Goal: Task Accomplishment & Management: Complete application form

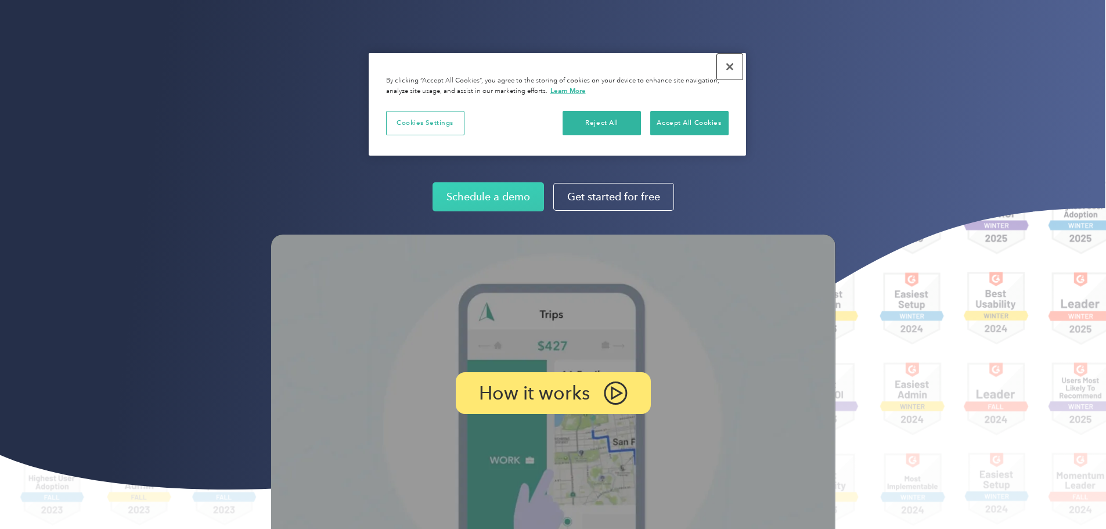
click at [732, 64] on button "Close" at bounding box center [730, 67] width 26 height 26
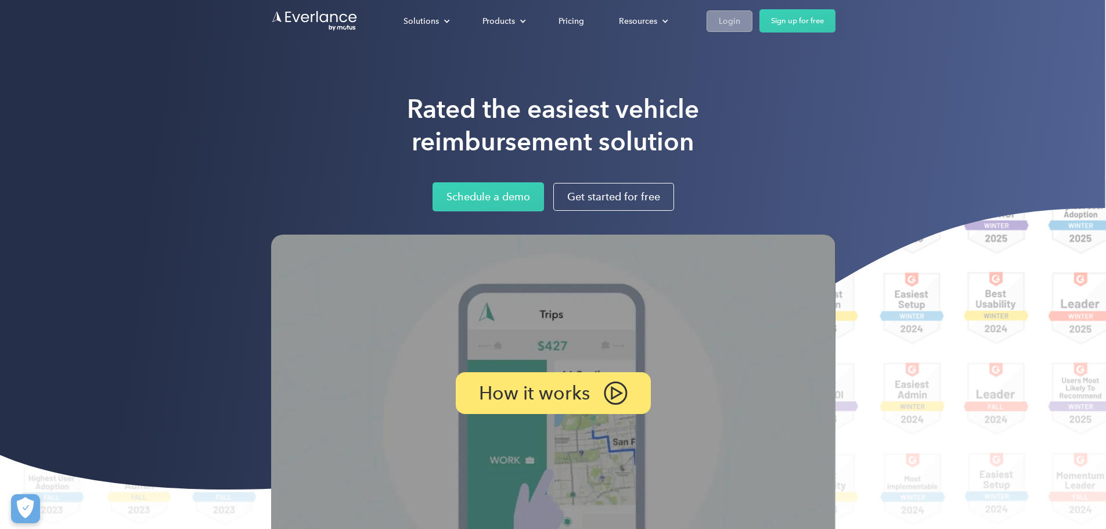
click at [741, 21] on div "Login" at bounding box center [729, 21] width 21 height 15
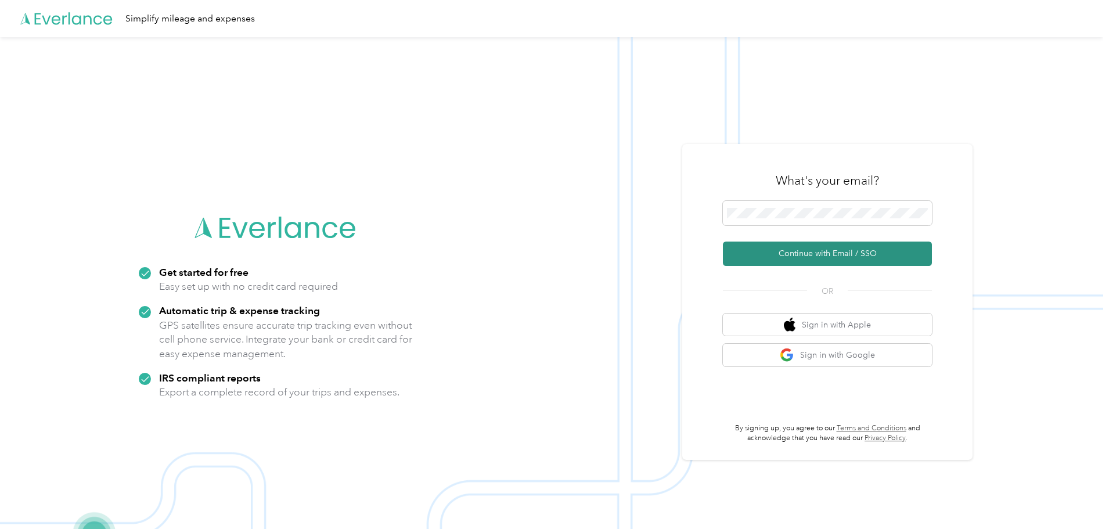
click at [801, 257] on button "Continue with Email / SSO" at bounding box center [827, 254] width 209 height 24
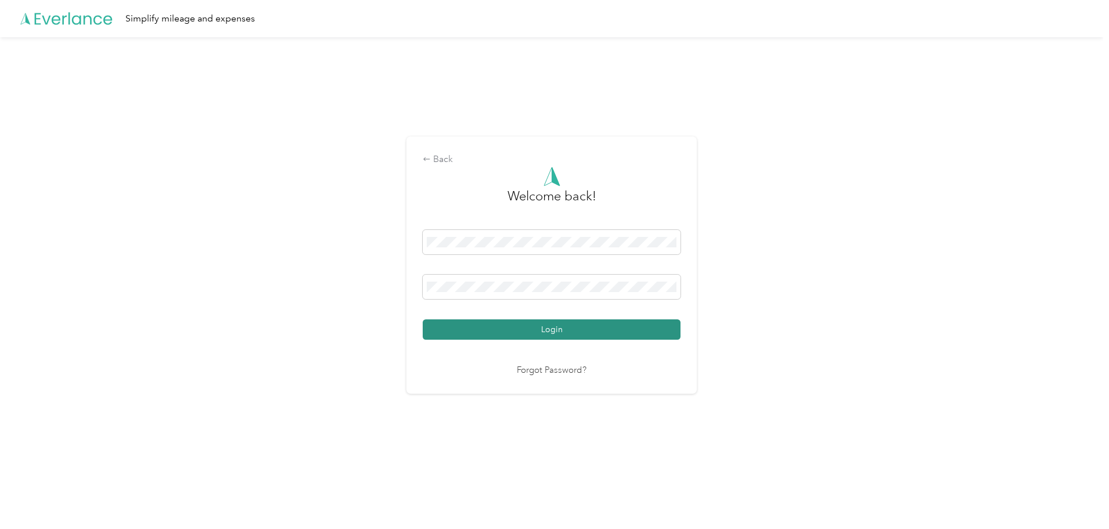
click at [558, 328] on button "Login" at bounding box center [552, 329] width 258 height 20
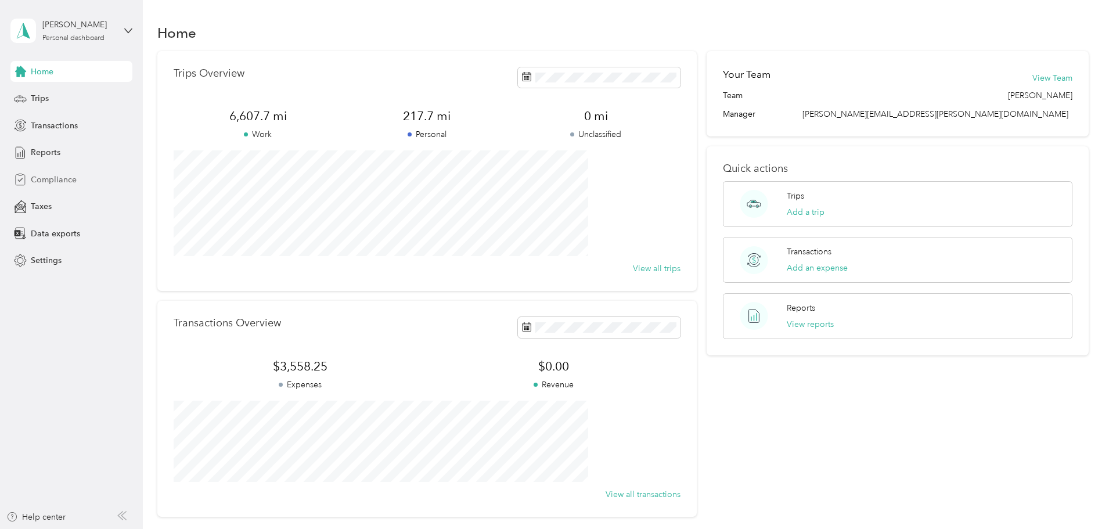
click at [57, 177] on span "Compliance" at bounding box center [54, 180] width 46 height 12
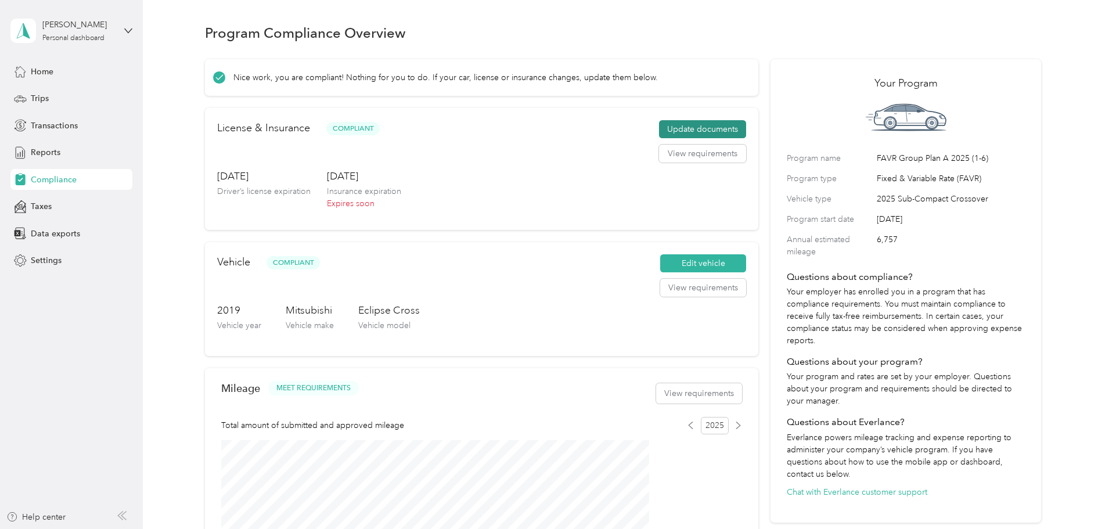
click at [660, 135] on button "Update documents" at bounding box center [702, 129] width 87 height 19
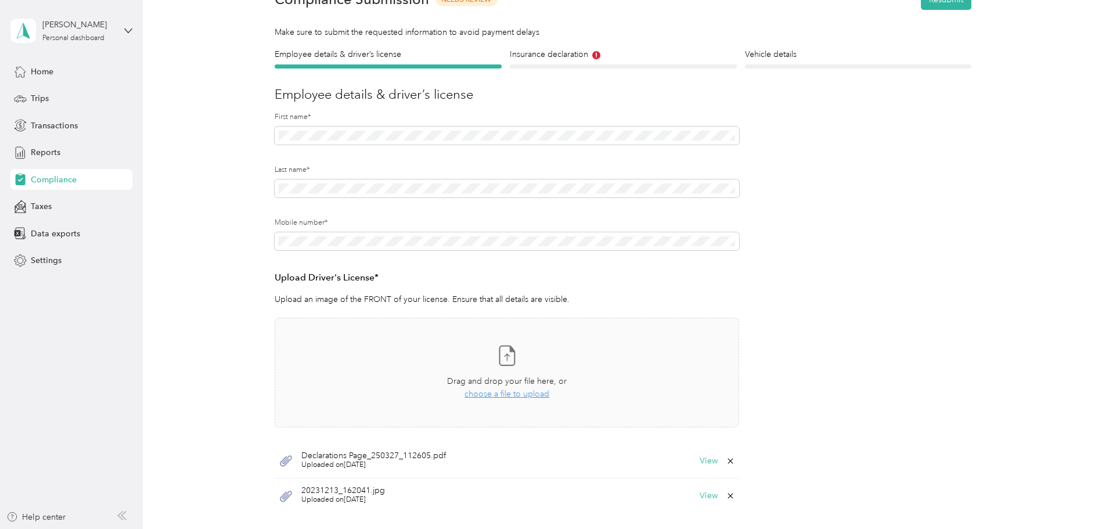
scroll to position [174, 0]
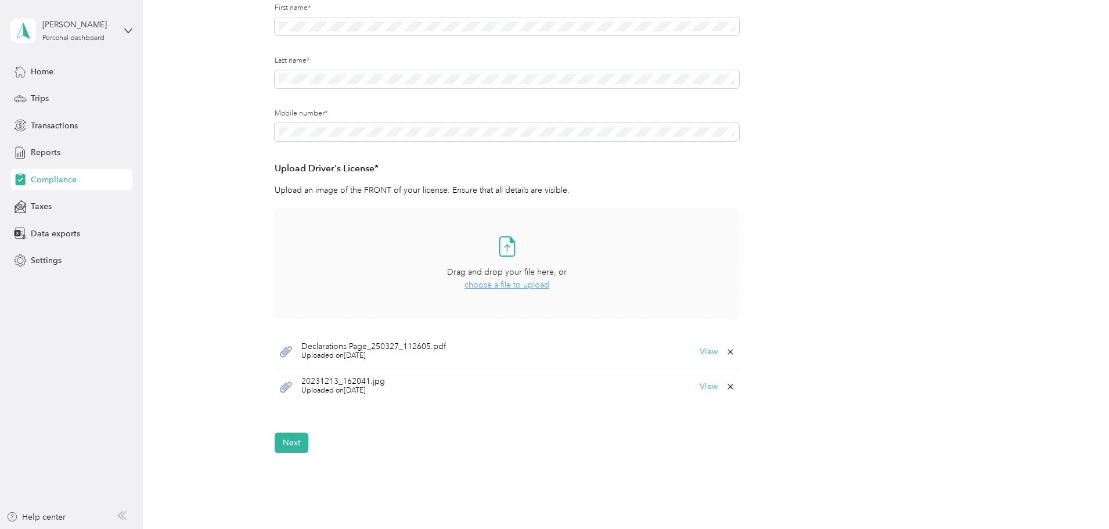
click at [478, 283] on span "choose a file to upload" at bounding box center [507, 285] width 85 height 10
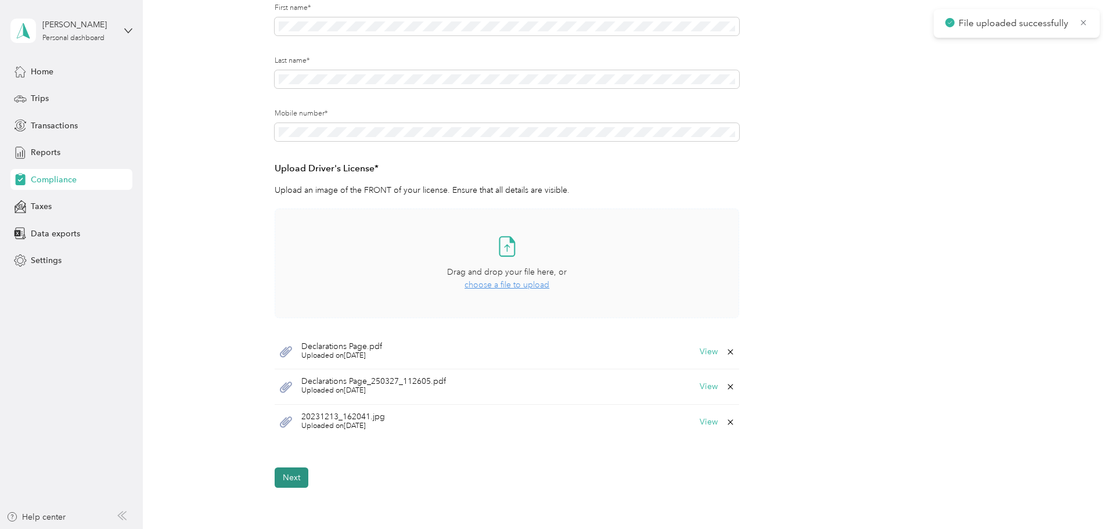
click at [289, 478] on button "Next" at bounding box center [292, 478] width 34 height 20
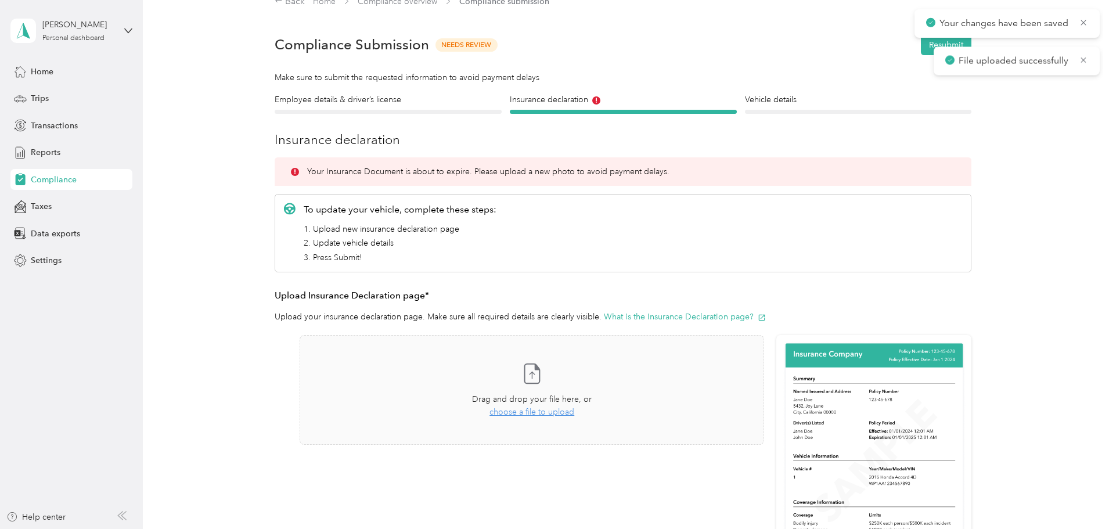
scroll to position [15, 0]
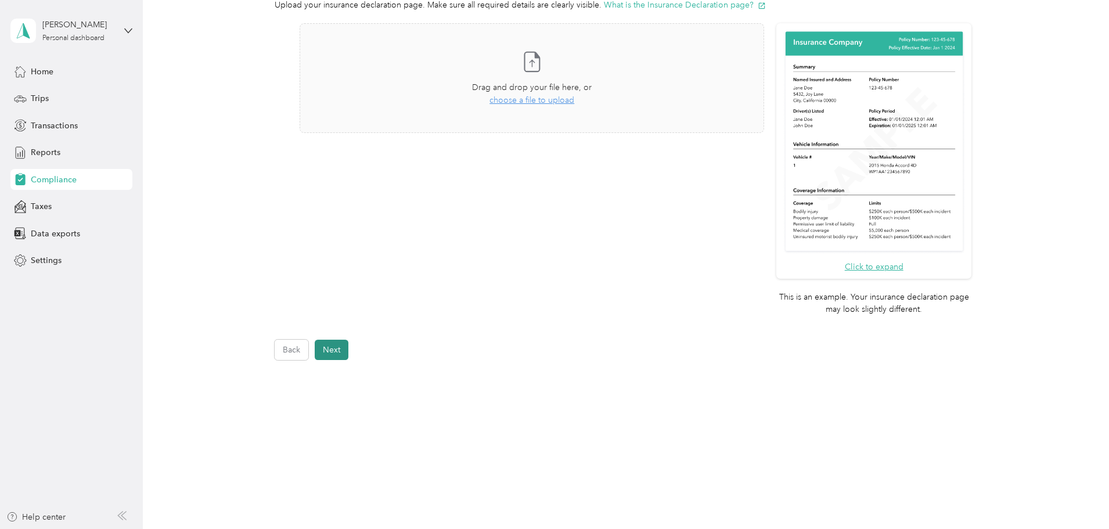
click at [343, 344] on button "Next" at bounding box center [332, 350] width 34 height 20
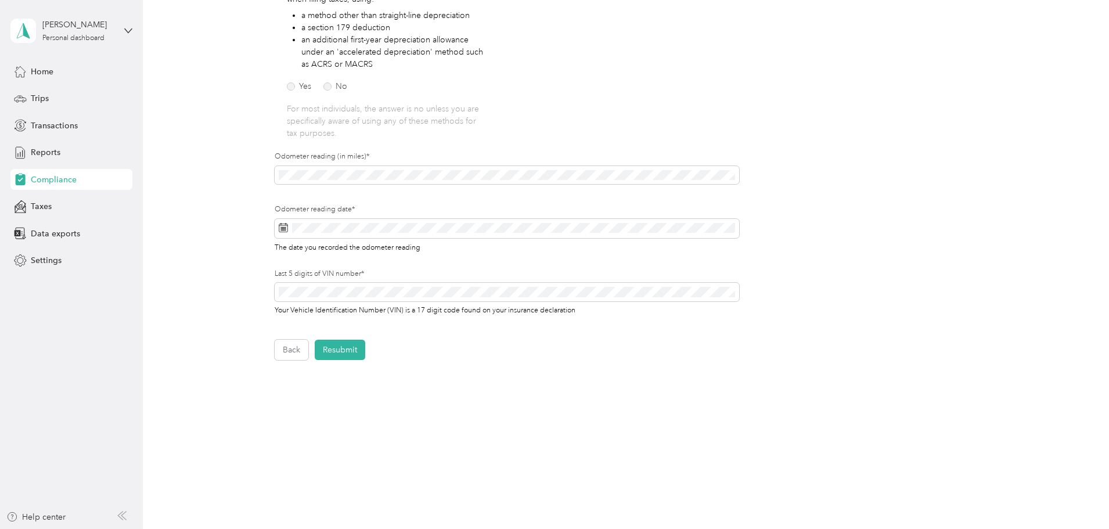
scroll to position [237, 0]
click at [343, 346] on button "Resubmit" at bounding box center [340, 350] width 51 height 20
drag, startPoint x: 1081, startPoint y: 21, endPoint x: 1013, endPoint y: 81, distance: 90.5
click at [1082, 21] on icon at bounding box center [1083, 22] width 9 height 10
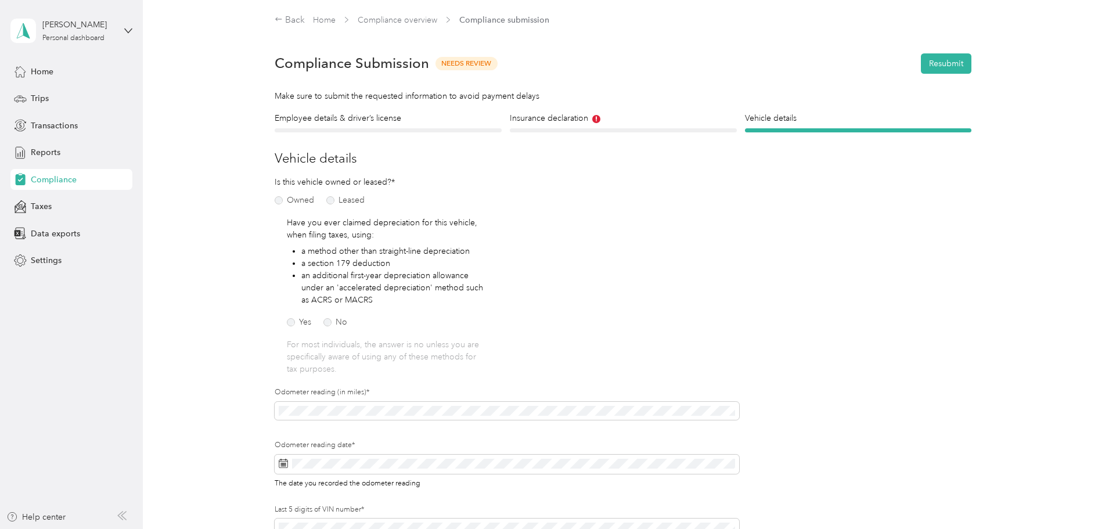
scroll to position [0, 0]
click at [567, 118] on h4 "Insurance declaration" at bounding box center [623, 119] width 227 height 12
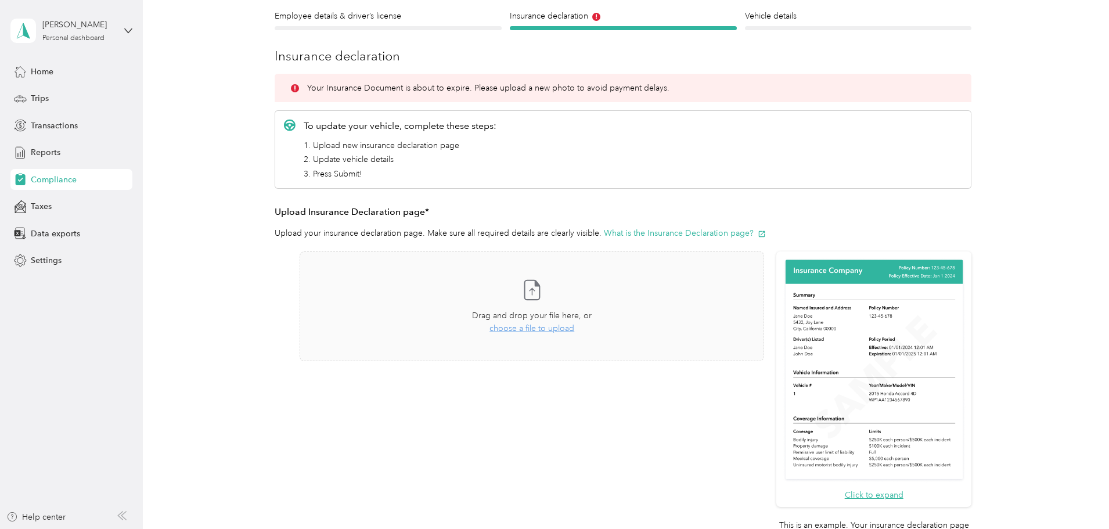
scroll to position [116, 0]
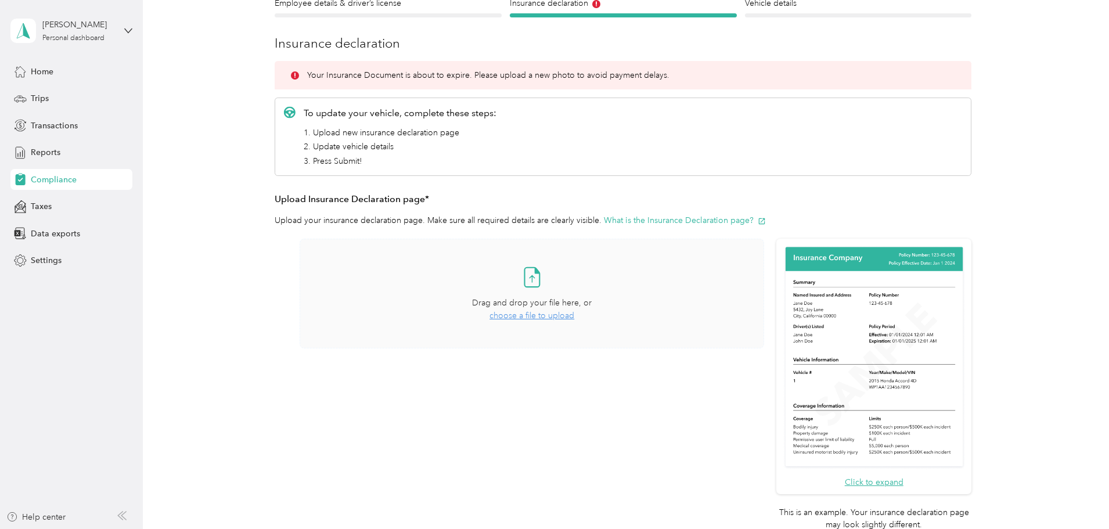
click at [517, 318] on span "choose a file to upload" at bounding box center [532, 316] width 85 height 10
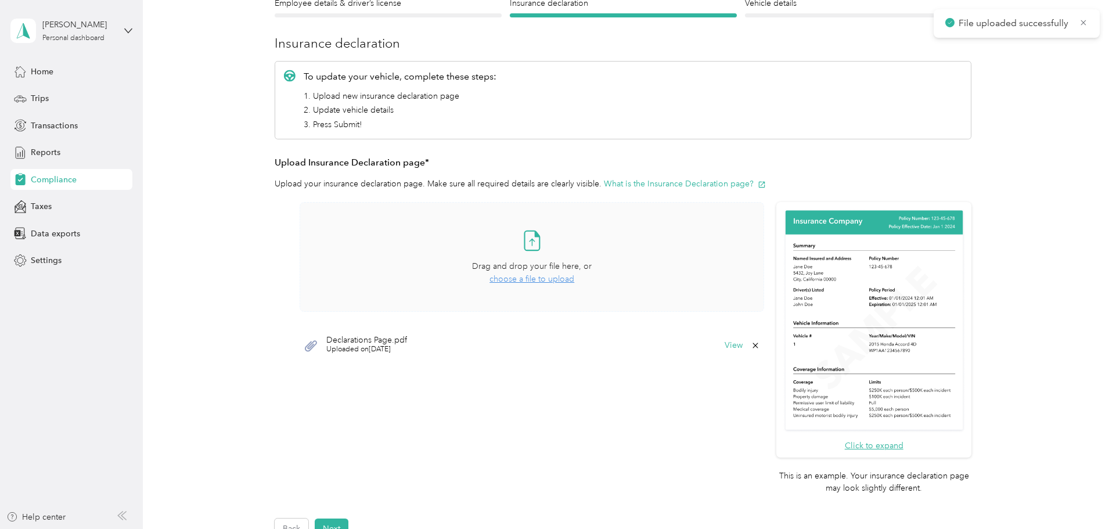
scroll to position [174, 0]
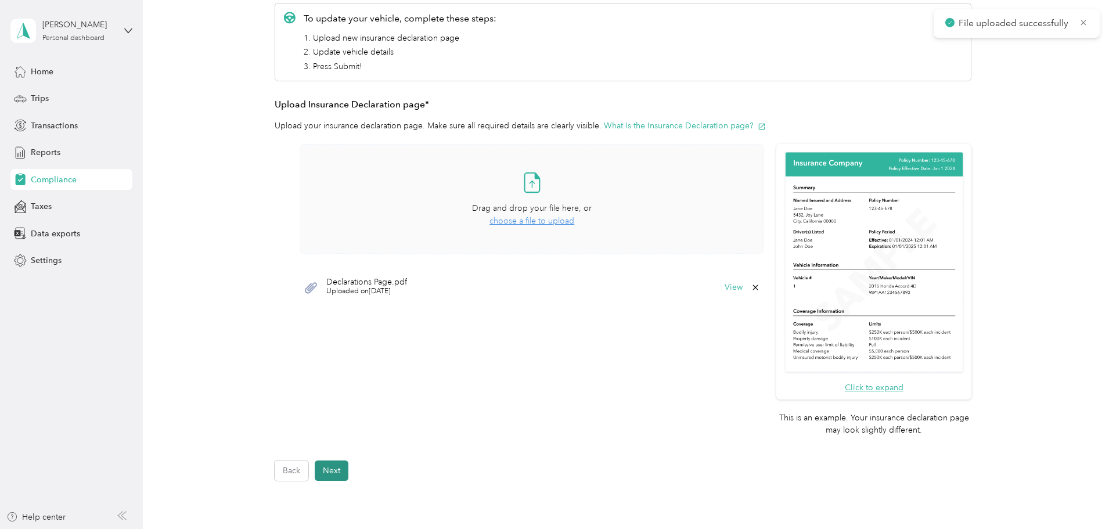
click at [340, 469] on button "Next" at bounding box center [332, 471] width 34 height 20
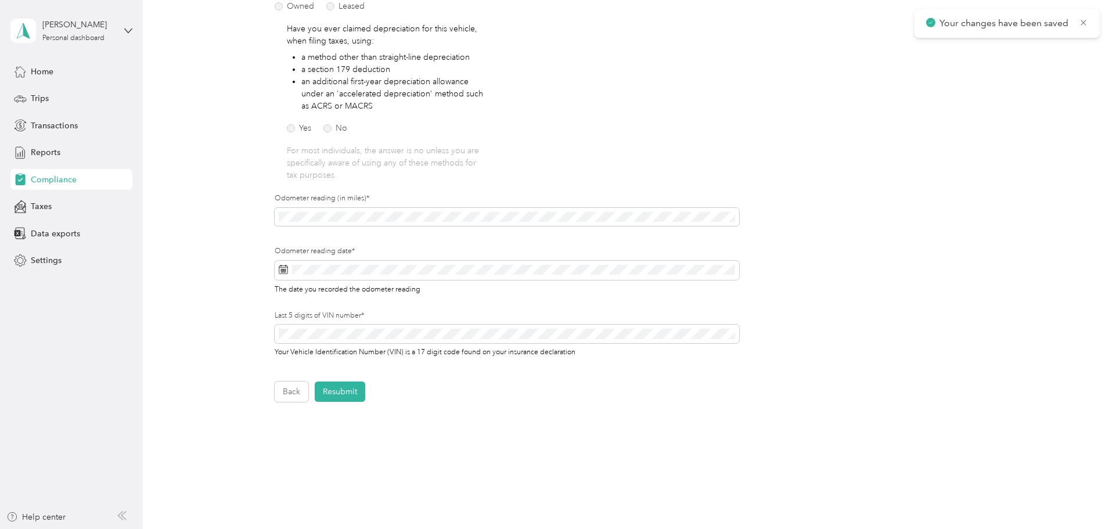
scroll to position [237, 0]
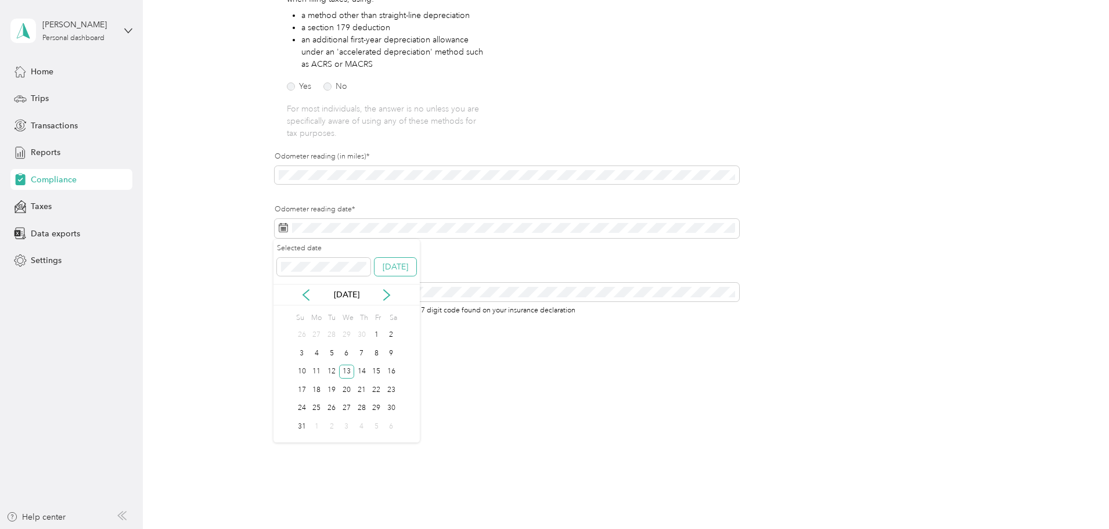
click at [401, 265] on button "Today" at bounding box center [396, 267] width 42 height 19
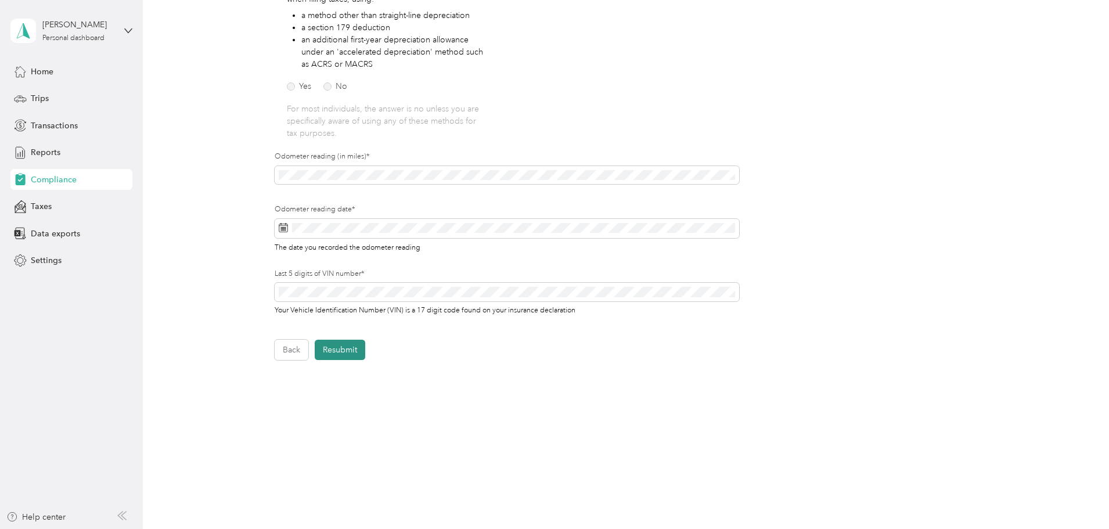
click at [337, 345] on button "Resubmit" at bounding box center [340, 350] width 51 height 20
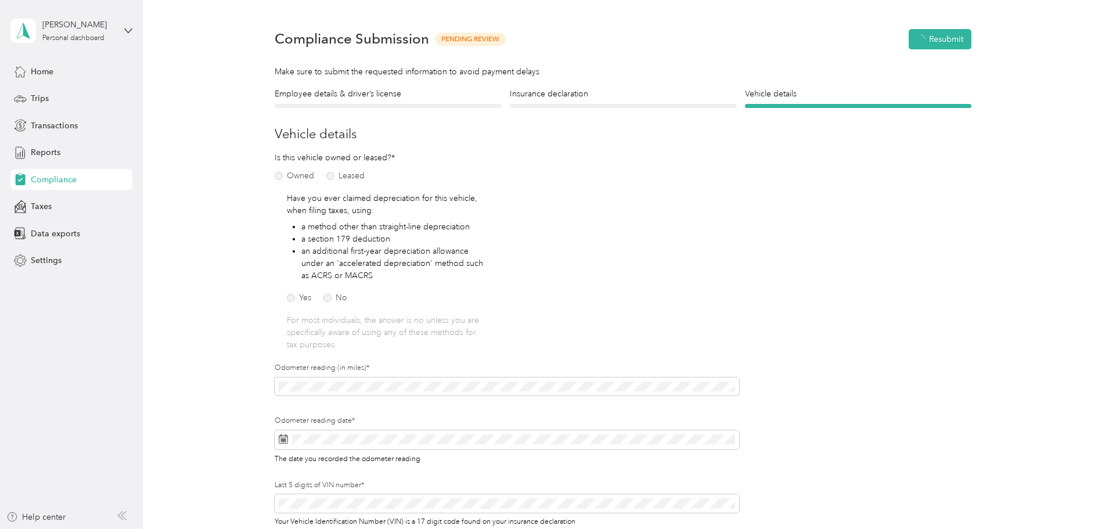
scroll to position [15, 0]
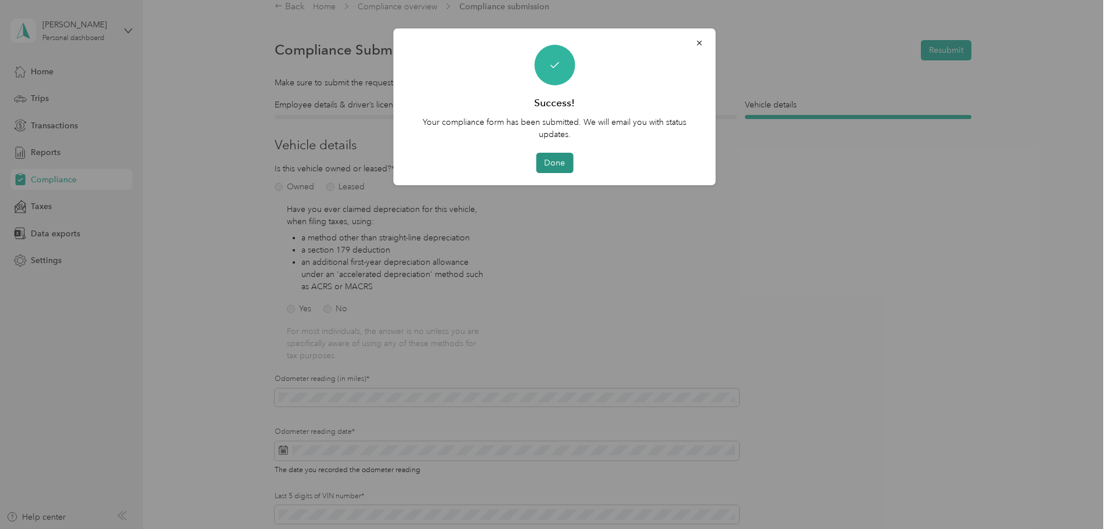
click at [552, 157] on button "Done" at bounding box center [554, 163] width 37 height 20
